Goal: Task Accomplishment & Management: Manage account settings

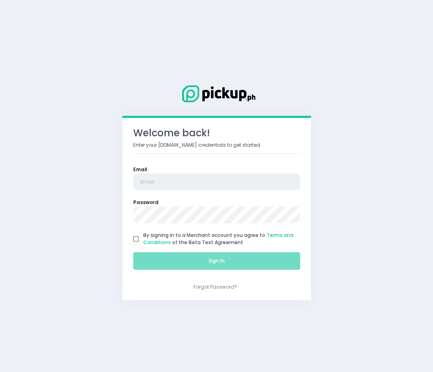
type input "[EMAIL_ADDRESS][DOMAIN_NAME]"
click at [132, 241] on input "By signing in to a Merchant account you agree to Terms and Conditions of the Be…" at bounding box center [136, 239] width 14 height 14
checkbox input "true"
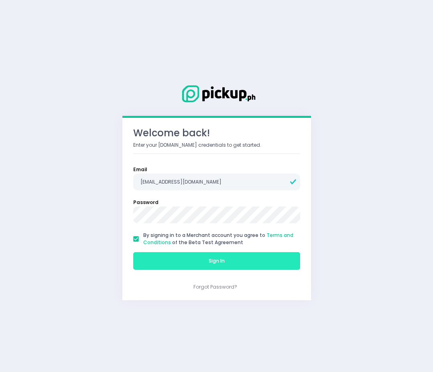
click at [150, 259] on button "Sign In" at bounding box center [216, 261] width 167 height 18
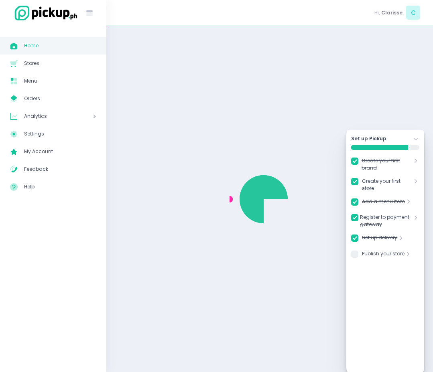
checkbox input "true"
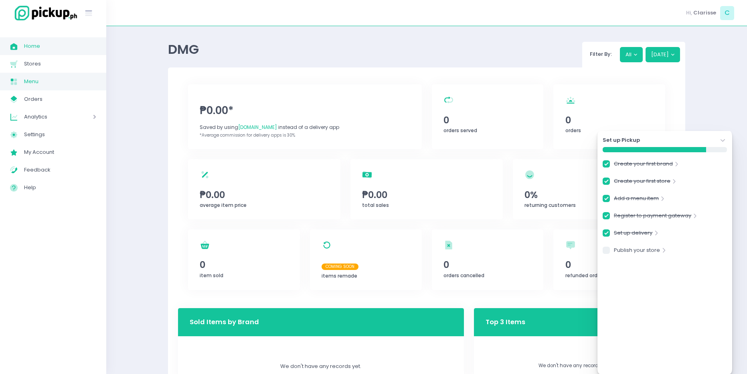
click at [29, 77] on span "Menu" at bounding box center [60, 81] width 72 height 10
checkbox input "true"
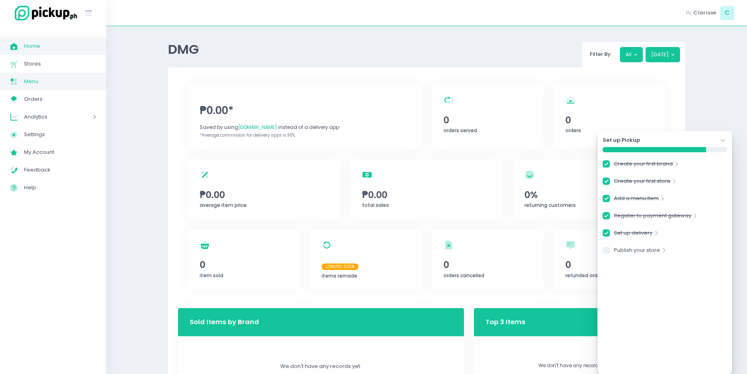
checkbox input "true"
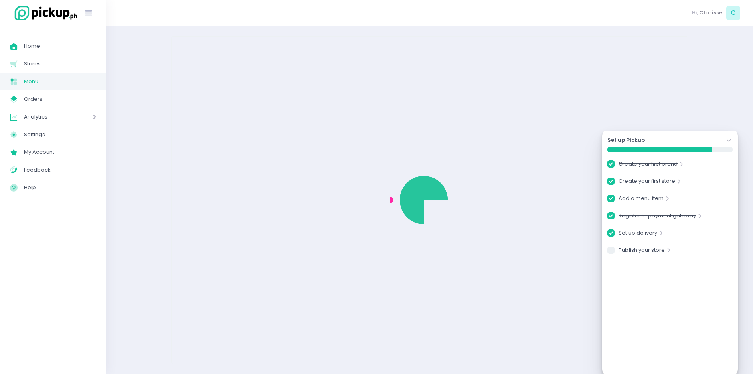
checkbox input "true"
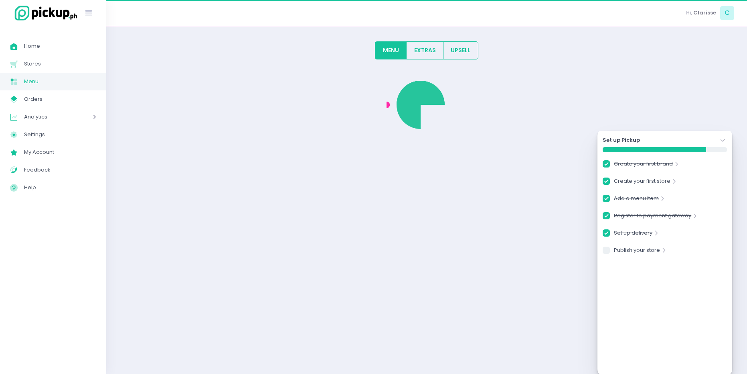
checkbox input "true"
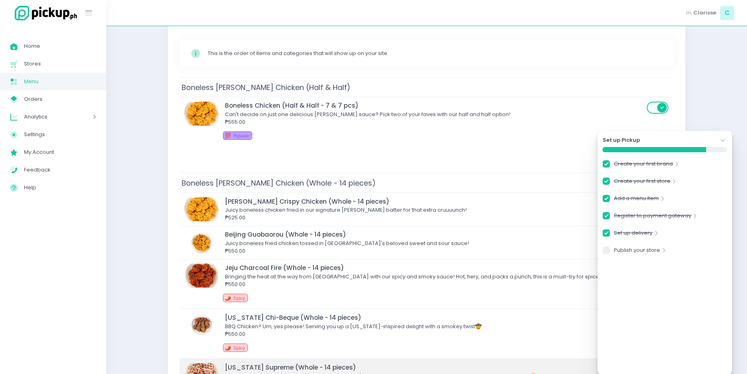
scroll to position [120, 0]
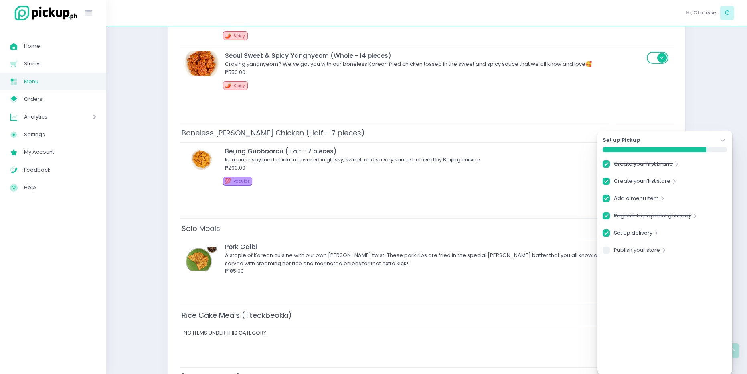
scroll to position [602, 0]
